Goal: Task Accomplishment & Management: Manage account settings

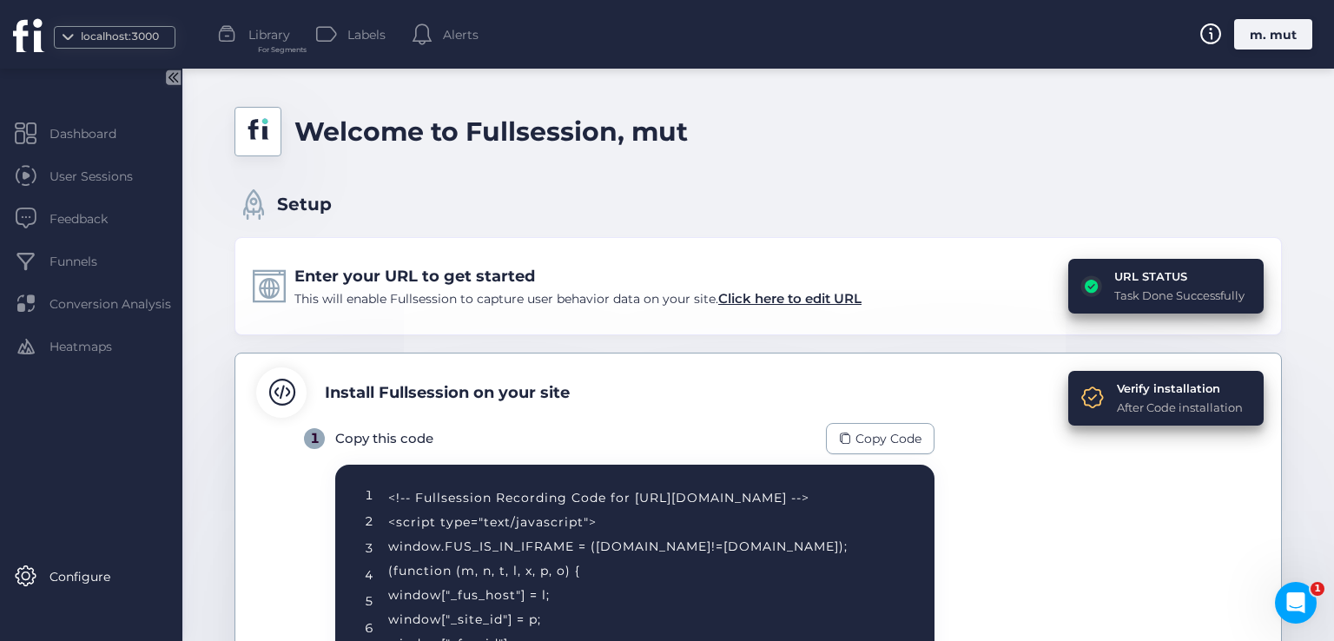
click at [1245, 31] on div "m. mut" at bounding box center [1273, 34] width 78 height 30
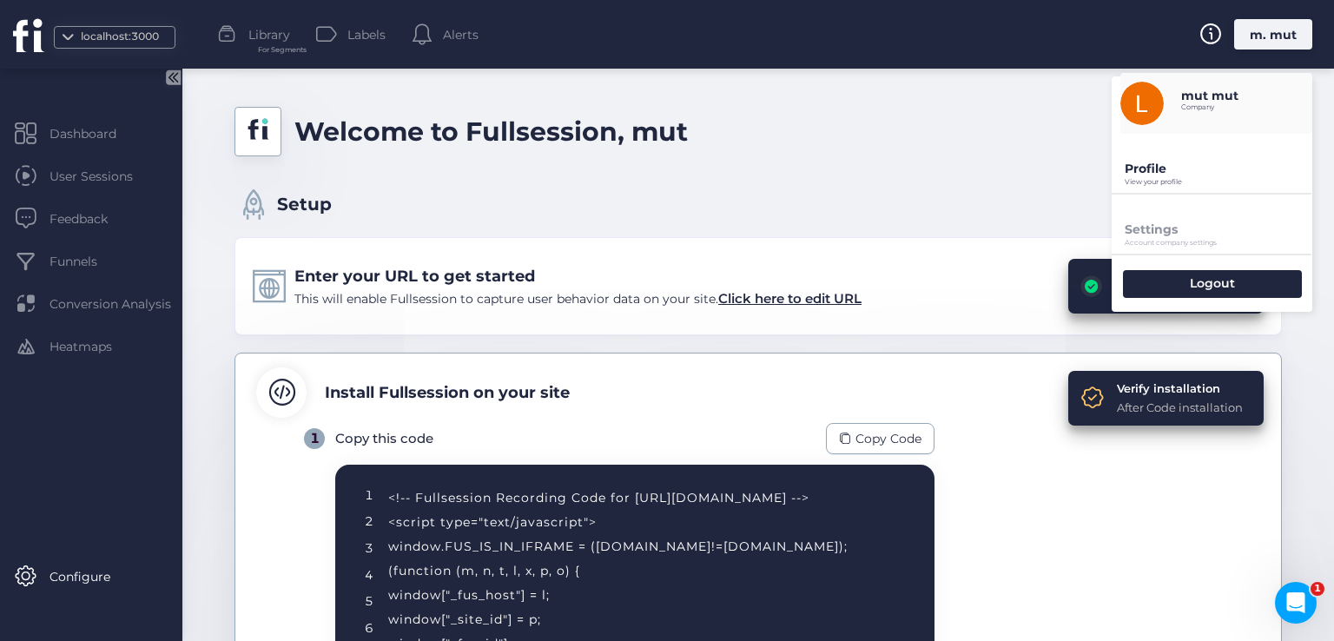
click at [1155, 188] on div "Profile View your profile" at bounding box center [1212, 163] width 201 height 59
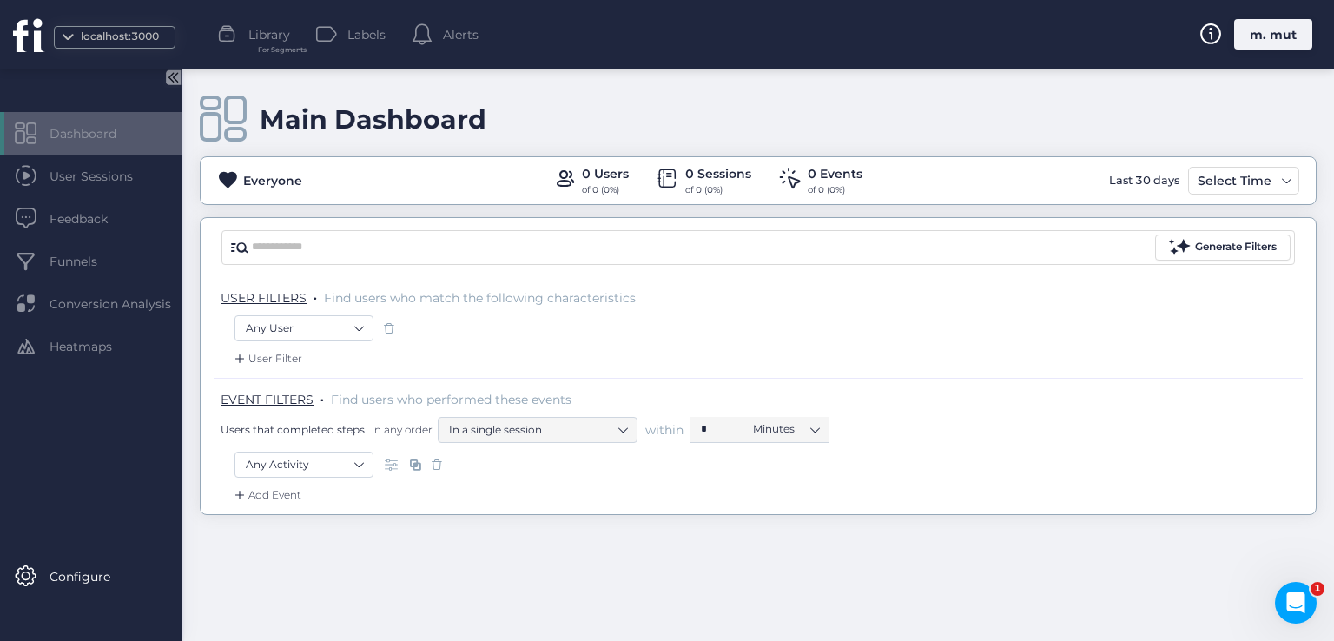
click at [1276, 36] on div "m. mut" at bounding box center [1273, 34] width 78 height 30
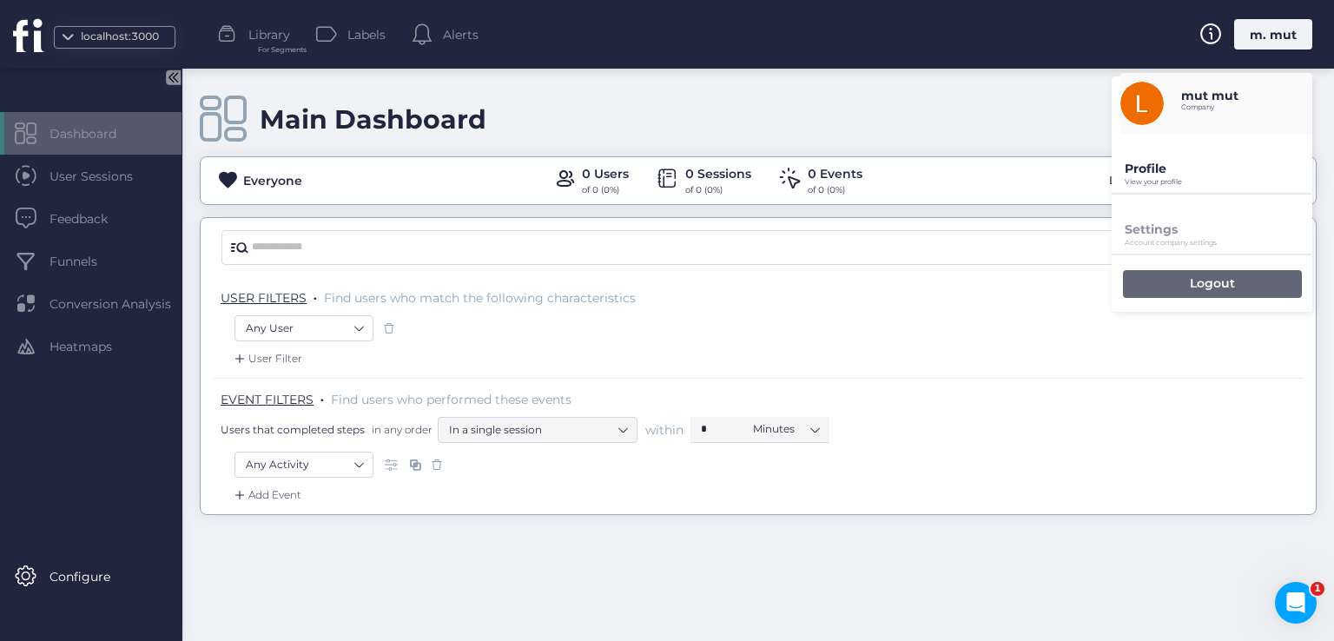
click at [1173, 277] on div "Logout" at bounding box center [1212, 284] width 179 height 28
